Goal: Information Seeking & Learning: Learn about a topic

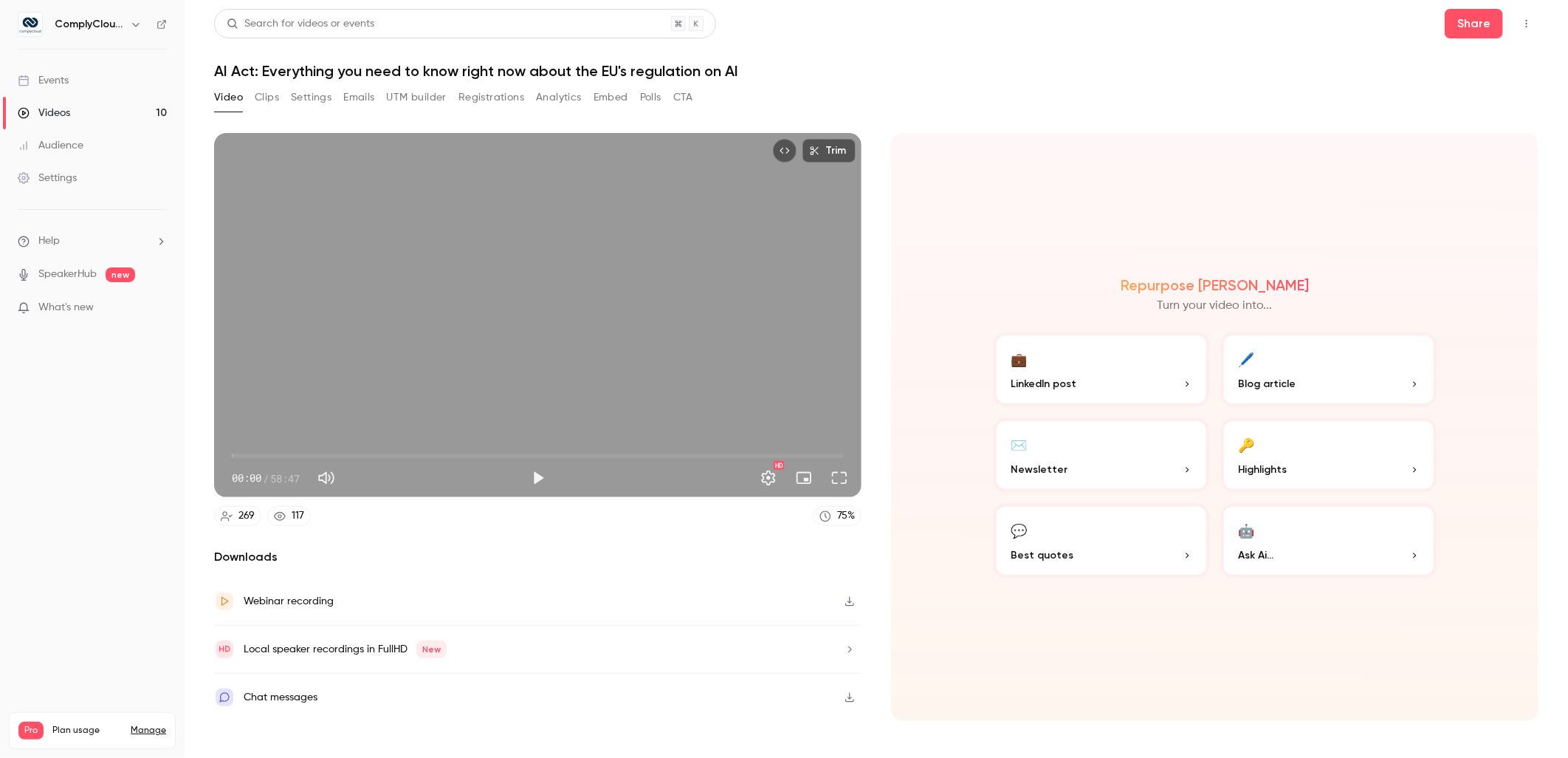
click at [78, 24] on h6 "ComplyCloud ENG" at bounding box center [89, 24] width 69 height 15
click at [138, 26] on icon "button" at bounding box center [135, 24] width 12 height 12
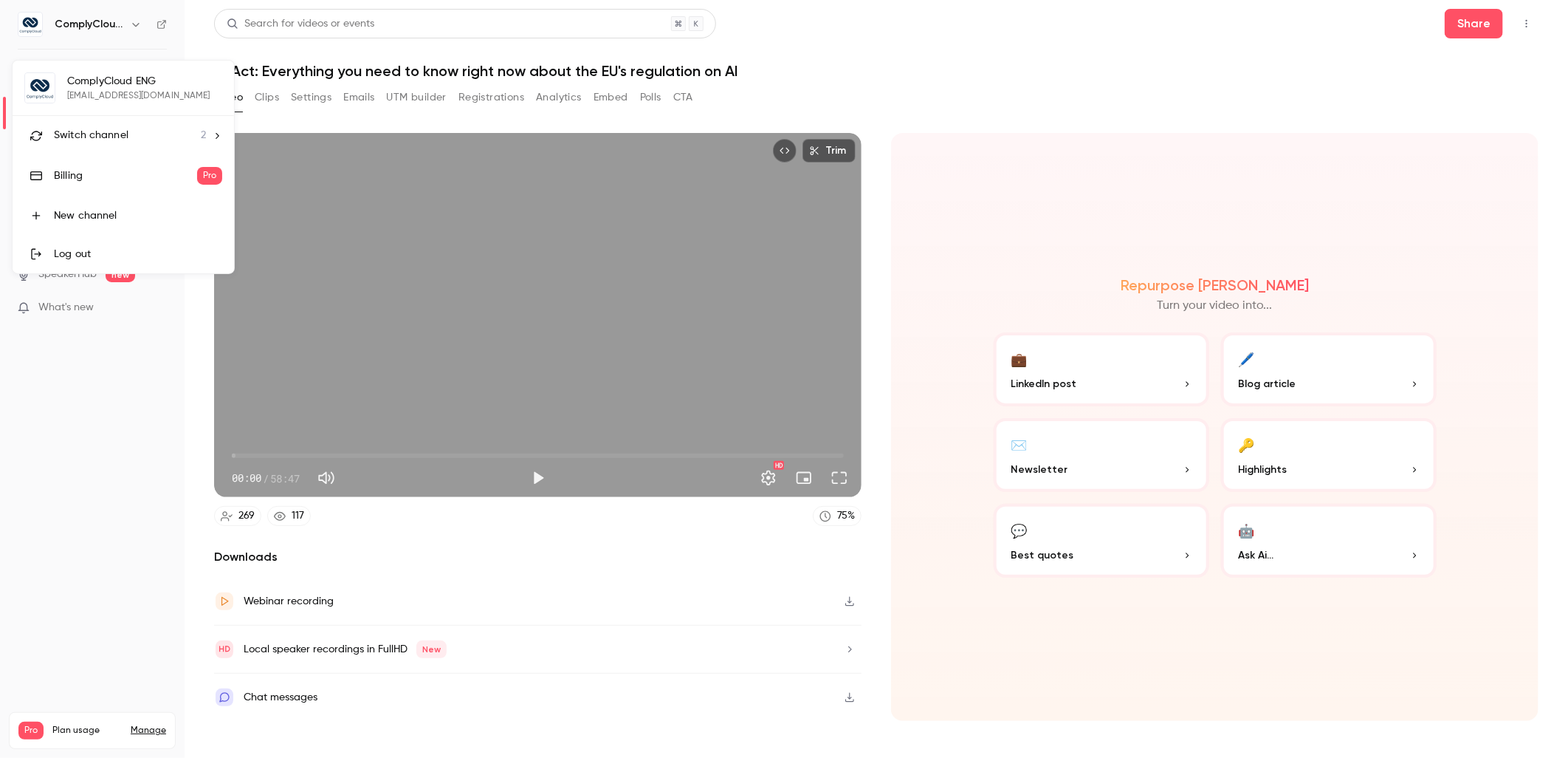
click at [112, 142] on span "Switch channel" at bounding box center [90, 135] width 75 height 16
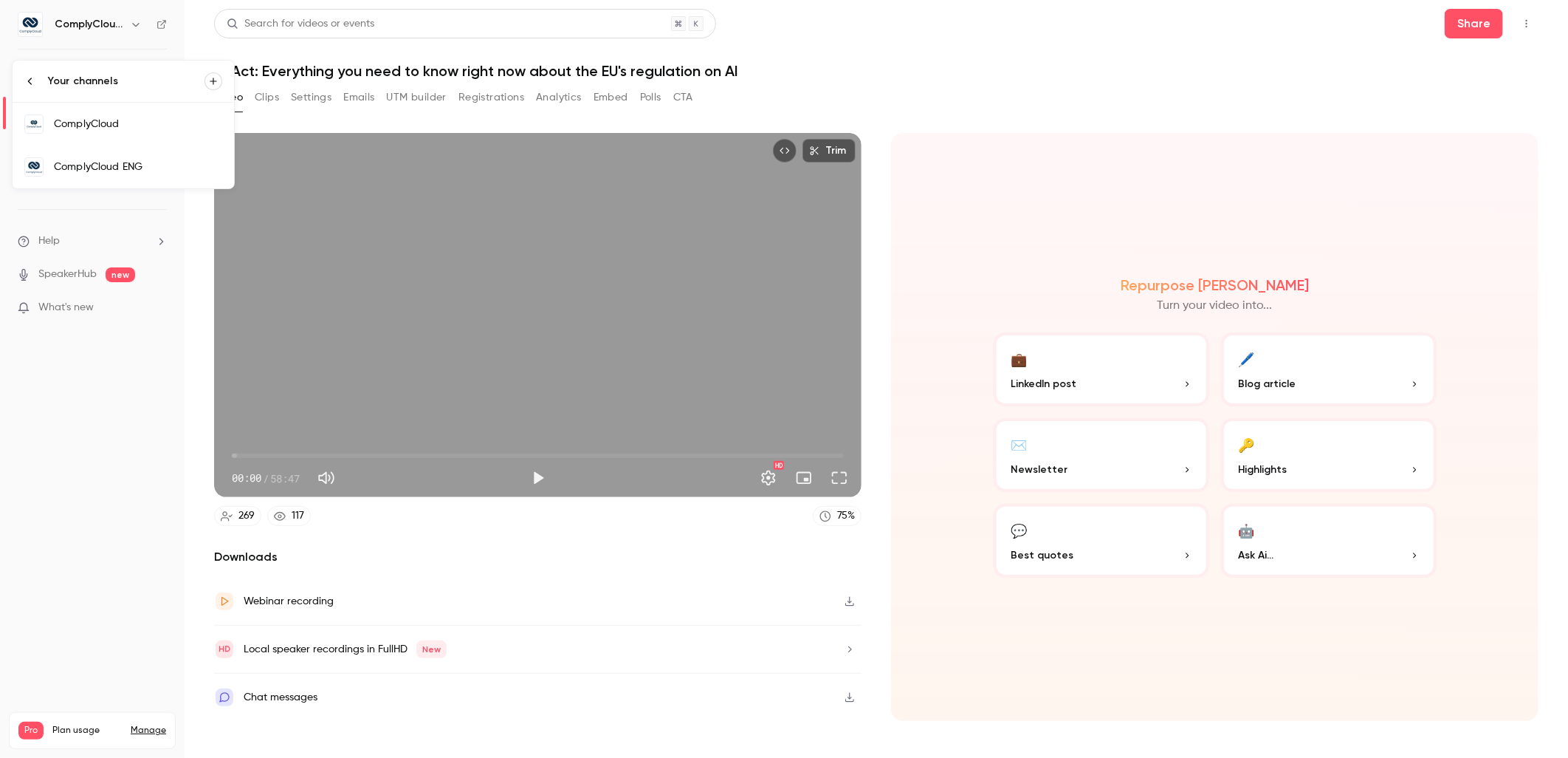
click at [155, 120] on div "ComplyCloud" at bounding box center [138, 124] width 168 height 15
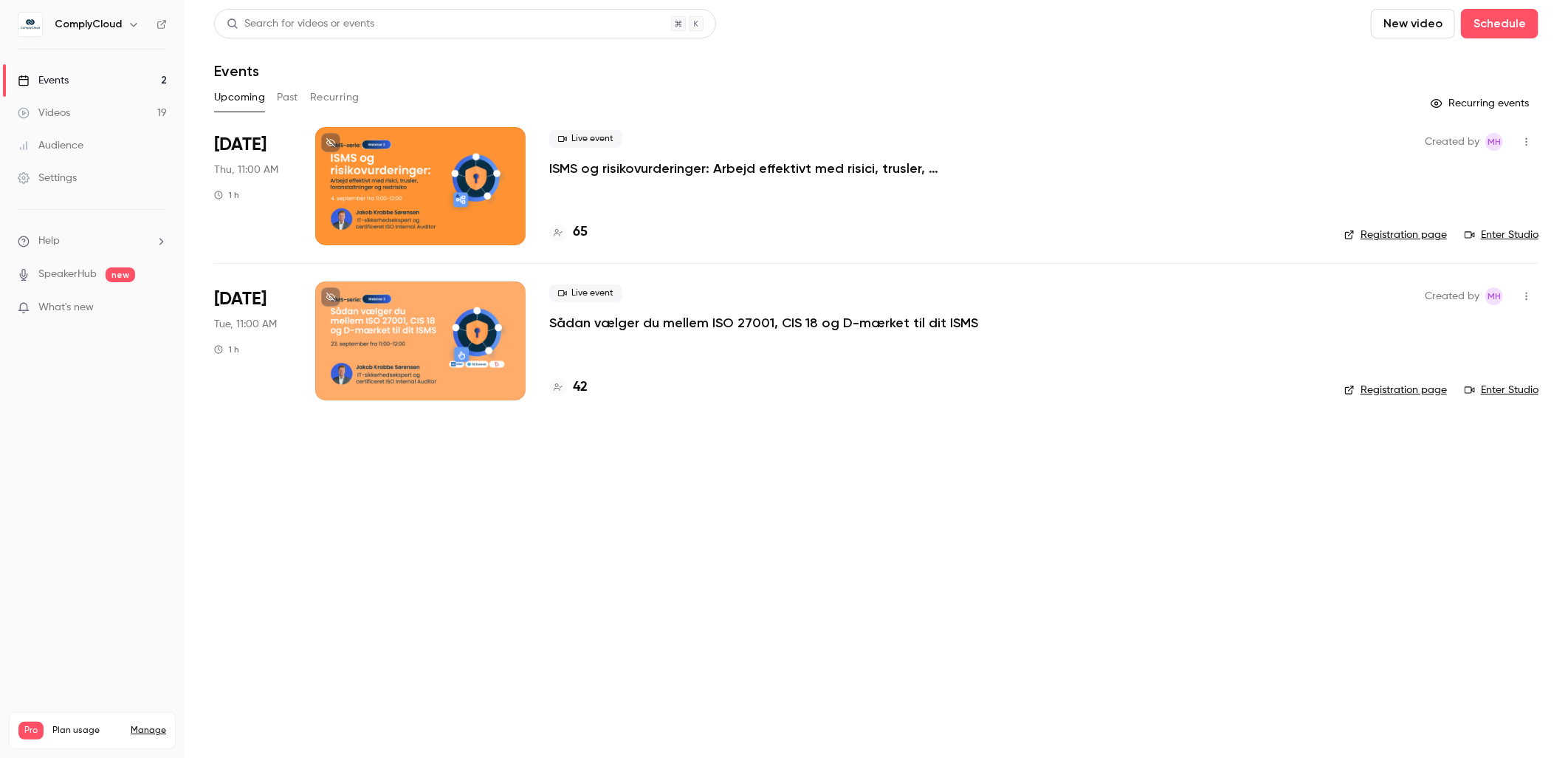
click at [286, 82] on div "Search for videos or events New video Schedule Events Upcoming Past Recurring R…" at bounding box center [876, 213] width 1324 height 409
click at [286, 91] on button "Past" at bounding box center [287, 98] width 21 height 24
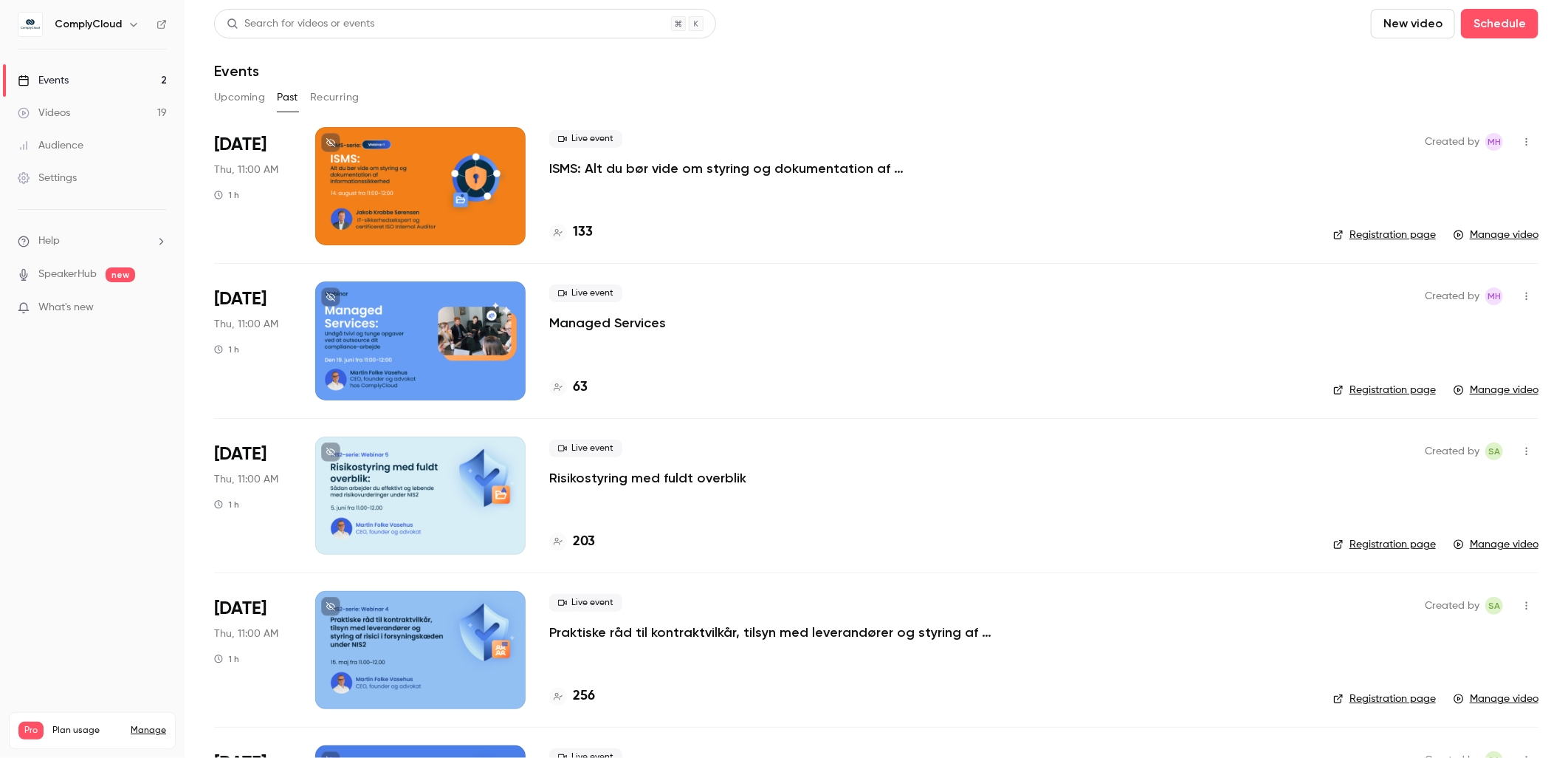
click at [714, 166] on p "ISMS: Alt du bør vide om styring og dokumentation af informationssikkerhed" at bounding box center [770, 168] width 443 height 18
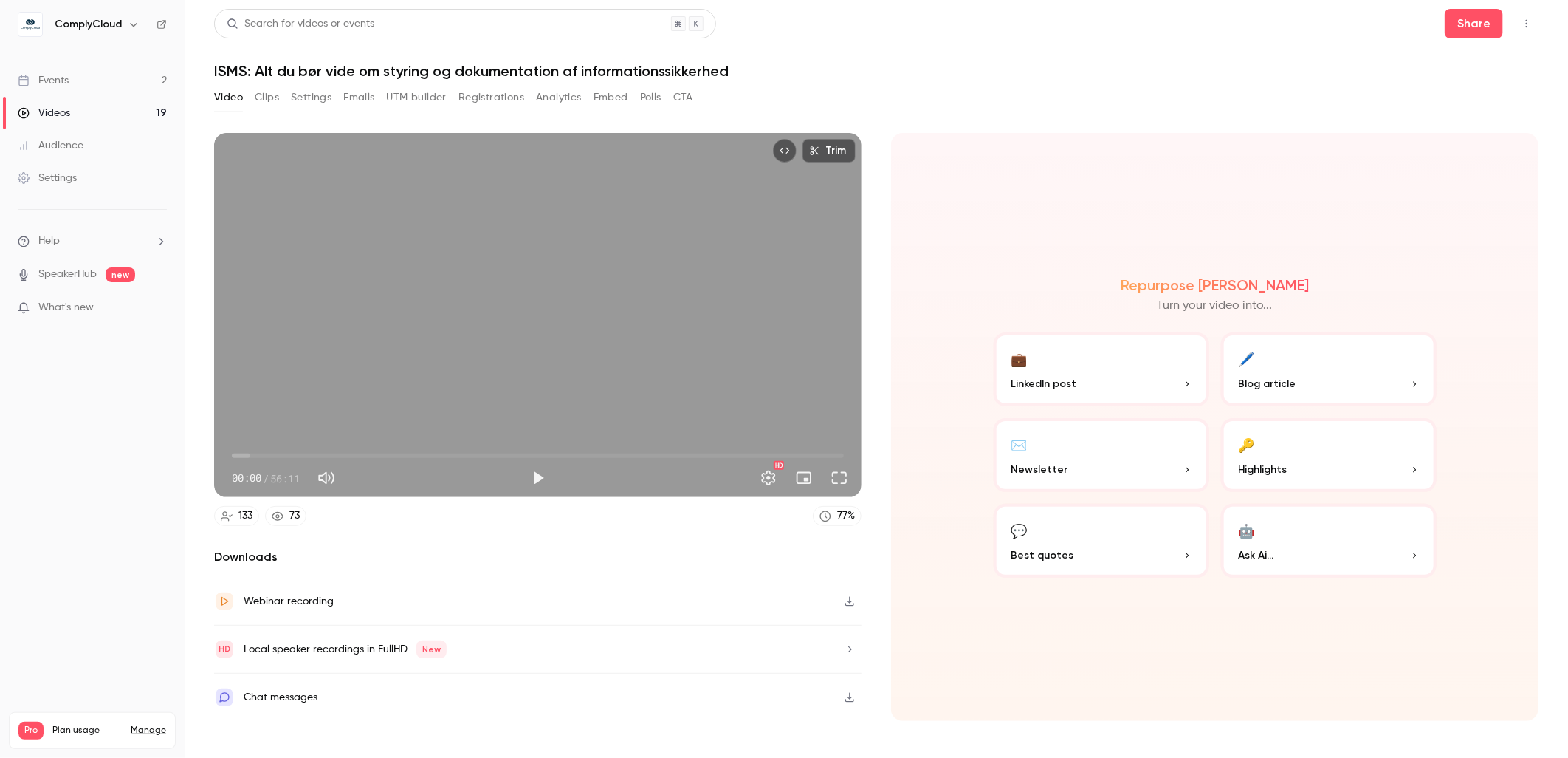
click at [1334, 81] on div "Search for videos or events Share ISMS: Alt du bør vide om styring og dokumenta…" at bounding box center [876, 379] width 1324 height 740
